Goal: Task Accomplishment & Management: Manage account settings

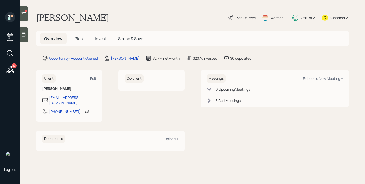
click at [104, 39] on span "Invest" at bounding box center [100, 39] width 11 height 6
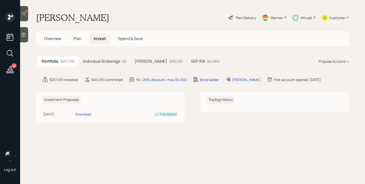
click at [27, 15] on div at bounding box center [24, 13] width 8 height 15
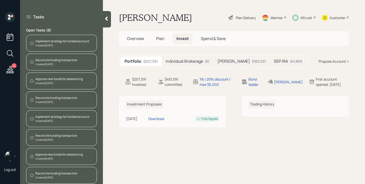
click at [56, 42] on div "Implement strategy for funded account" at bounding box center [62, 41] width 54 height 5
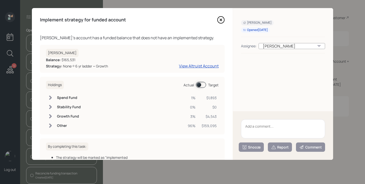
scroll to position [39, 0]
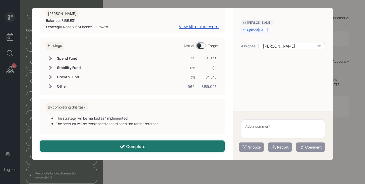
click at [100, 147] on button "Complete" at bounding box center [132, 145] width 185 height 11
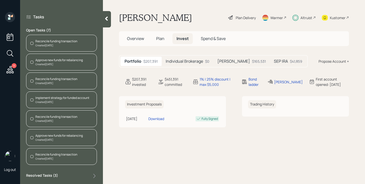
click at [47, 44] on div "Created [DATE]" at bounding box center [56, 45] width 42 height 4
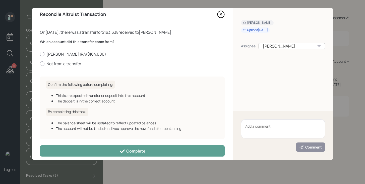
scroll to position [10, 0]
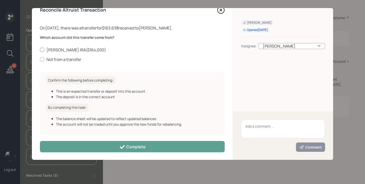
click at [71, 50] on label "[PERSON_NAME] IRA ( $164,000 )" at bounding box center [132, 50] width 185 height 6
click at [40, 50] on input "[PERSON_NAME] IRA ( $164,000 )" at bounding box center [40, 49] width 0 height 0
radio input "true"
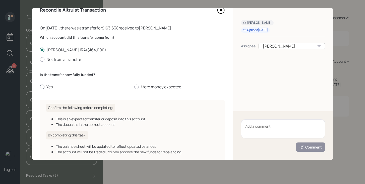
click at [46, 86] on label "Yes" at bounding box center [85, 87] width 90 height 6
click at [40, 87] on input "Yes" at bounding box center [40, 87] width 0 height 0
radio input "true"
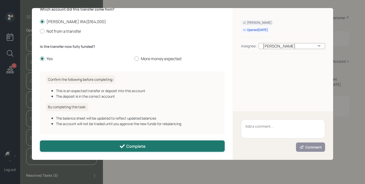
click at [86, 147] on button "Complete" at bounding box center [132, 145] width 185 height 11
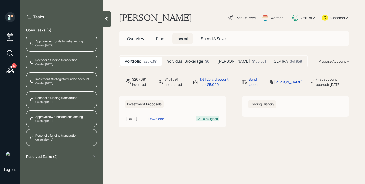
click at [47, 43] on div "Created [DATE]" at bounding box center [58, 45] width 47 height 4
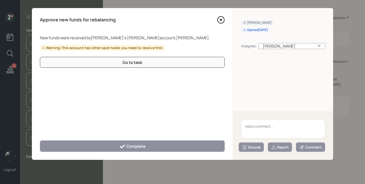
click at [221, 20] on icon at bounding box center [221, 20] width 2 height 2
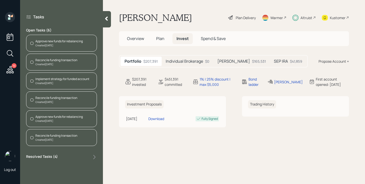
click at [70, 42] on div "Approve new funds for rebalancing" at bounding box center [58, 41] width 47 height 5
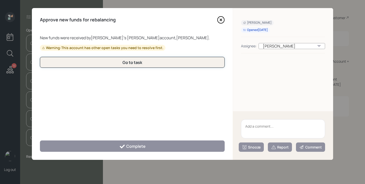
click at [155, 65] on button "Go to task" at bounding box center [132, 62] width 185 height 11
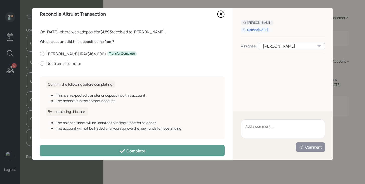
scroll to position [9, 0]
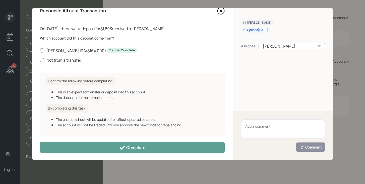
click at [64, 49] on label "[PERSON_NAME] IRA ( $164,000 ) Transfer Complete" at bounding box center [132, 51] width 185 height 6
click at [40, 50] on input "[PERSON_NAME] IRA ( $164,000 ) Transfer Complete" at bounding box center [40, 50] width 0 height 0
radio input "true"
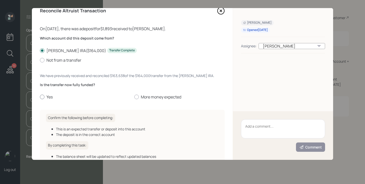
click at [49, 97] on label "Yes" at bounding box center [85, 97] width 90 height 6
click at [40, 97] on input "Yes" at bounding box center [40, 97] width 0 height 0
radio input "true"
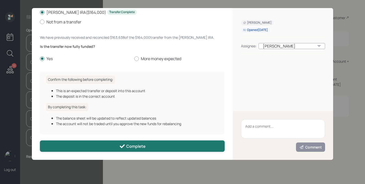
click at [118, 145] on button "Complete" at bounding box center [132, 145] width 185 height 11
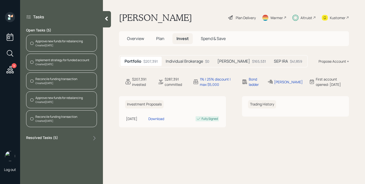
click at [84, 45] on div "Approve new funds for rebalancing Created [DATE]" at bounding box center [61, 43] width 71 height 17
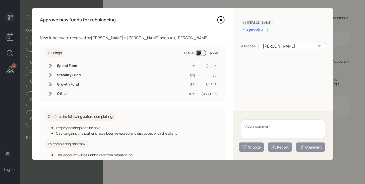
scroll to position [31, 0]
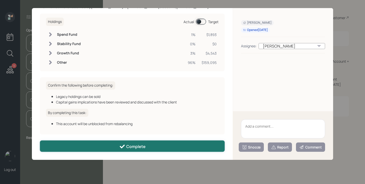
click at [118, 149] on button "Complete" at bounding box center [132, 145] width 185 height 11
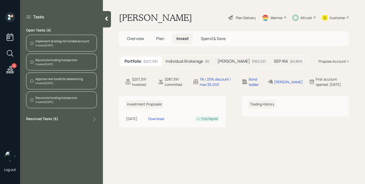
click at [76, 45] on div "Created [DATE]" at bounding box center [62, 45] width 54 height 4
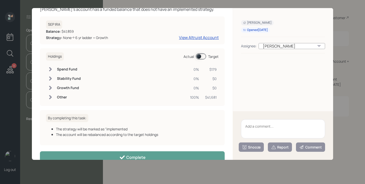
scroll to position [39, 0]
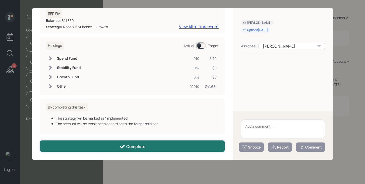
click at [141, 146] on div "Complete" at bounding box center [132, 146] width 26 height 6
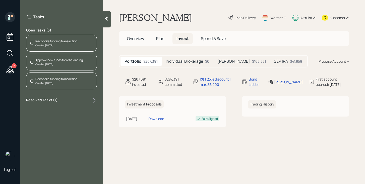
click at [74, 42] on div "Reconcile funding transaction" at bounding box center [56, 41] width 42 height 5
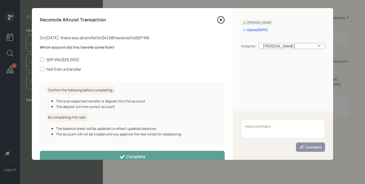
click at [71, 60] on label "SEP IRA ( $39,000 )" at bounding box center [132, 60] width 185 height 6
click at [40, 60] on input "SEP IRA ( $39,000 )" at bounding box center [40, 59] width 0 height 0
radio input "true"
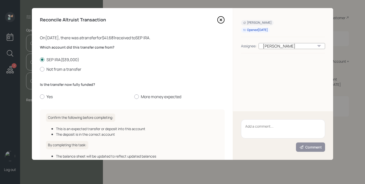
scroll to position [38, 0]
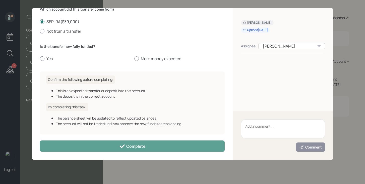
click at [47, 56] on label "Yes" at bounding box center [85, 59] width 90 height 6
click at [40, 59] on input "Yes" at bounding box center [40, 59] width 0 height 0
radio input "true"
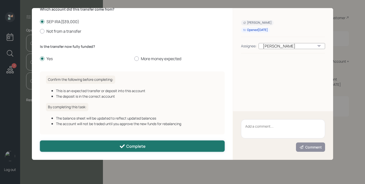
click at [88, 148] on button "Complete" at bounding box center [132, 145] width 185 height 11
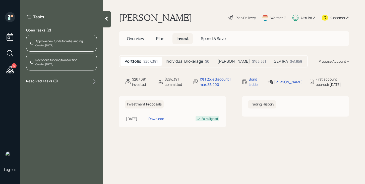
click at [55, 48] on div "Approve new funds for rebalancing Created [DATE]" at bounding box center [61, 43] width 71 height 17
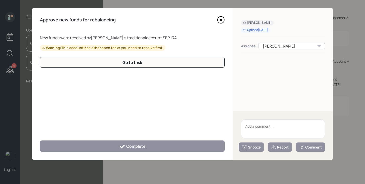
click at [221, 19] on icon at bounding box center [221, 20] width 8 height 8
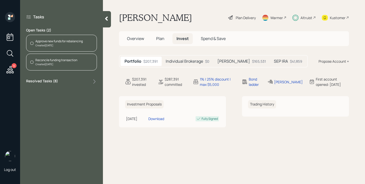
click at [67, 65] on div "Created [DATE]" at bounding box center [56, 64] width 42 height 4
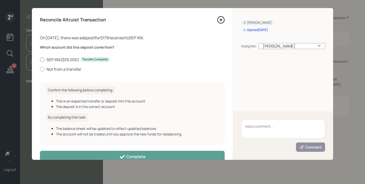
click at [57, 57] on label "SEP IRA ( $39,000 ) Transfer Complete" at bounding box center [132, 60] width 185 height 6
click at [40, 59] on input "SEP IRA ( $39,000 ) Transfer Complete" at bounding box center [40, 59] width 0 height 0
radio input "true"
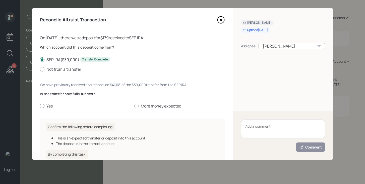
click at [44, 107] on label "Yes" at bounding box center [85, 106] width 90 height 6
click at [40, 106] on input "Yes" at bounding box center [40, 106] width 0 height 0
radio input "true"
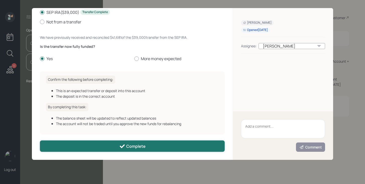
click at [95, 142] on button "Complete" at bounding box center [132, 145] width 185 height 11
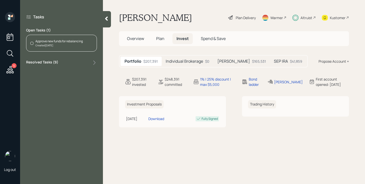
click at [59, 46] on div "Created [DATE]" at bounding box center [58, 45] width 47 height 4
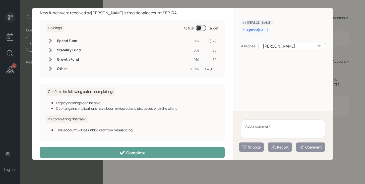
scroll to position [31, 0]
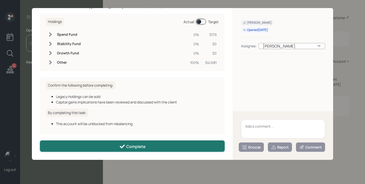
click at [93, 149] on button "Complete" at bounding box center [132, 145] width 185 height 11
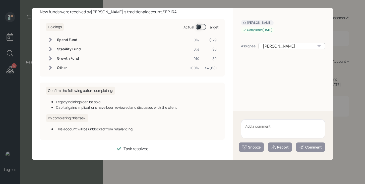
scroll to position [0, 0]
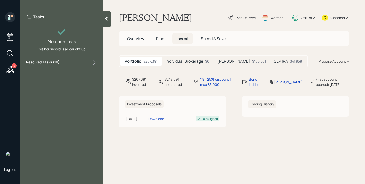
click at [15, 72] on icon at bounding box center [10, 69] width 9 height 9
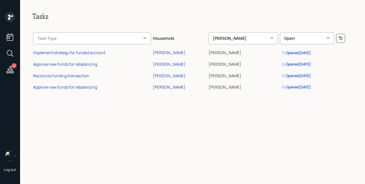
click at [165, 88] on div "[PERSON_NAME]" at bounding box center [169, 87] width 33 height 6
